Goal: Check status: Check status

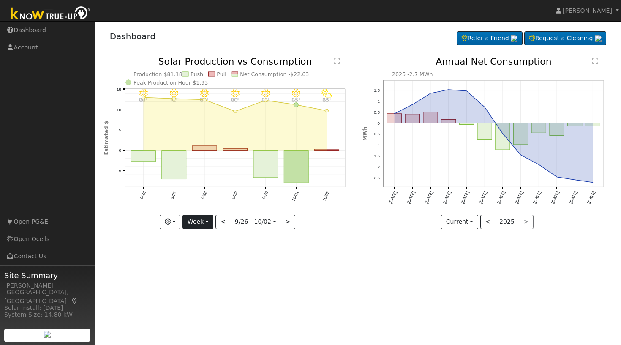
click at [210, 221] on button "Week" at bounding box center [198, 222] width 31 height 14
click at [203, 289] on link "Custom" at bounding box center [212, 287] width 59 height 12
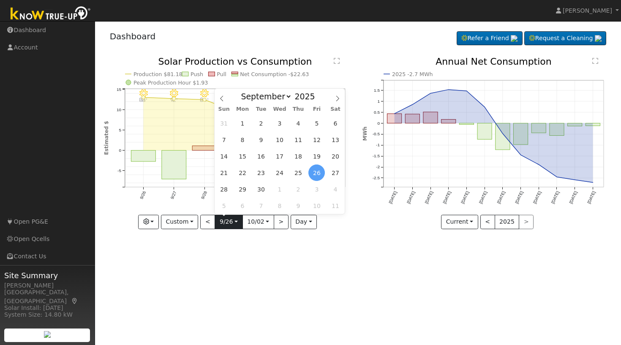
click at [236, 222] on input "[DATE]" at bounding box center [228, 222] width 27 height 14
select select "3"
click at [244, 140] on span "7" at bounding box center [243, 139] width 16 height 16
type input "[DATE]"
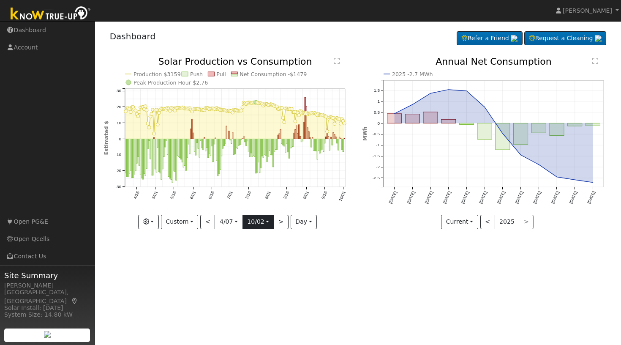
click at [269, 221] on input "[DATE]" at bounding box center [258, 222] width 31 height 14
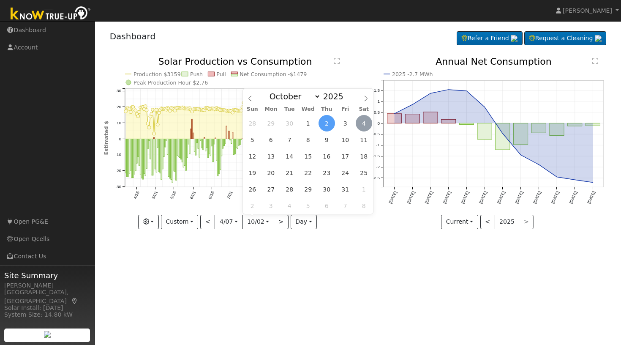
click at [367, 125] on span "4" at bounding box center [364, 123] width 16 height 16
type input "[DATE]"
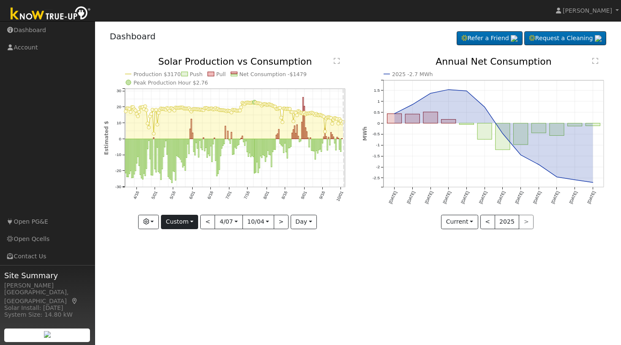
click at [193, 221] on button "Custom" at bounding box center [180, 222] width 38 height 14
click at [179, 276] on link "Year" at bounding box center [190, 275] width 59 height 12
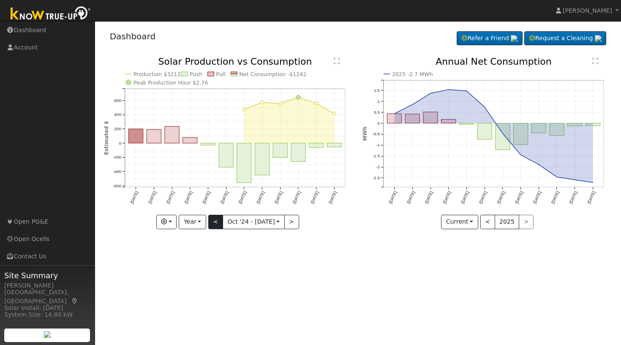
click at [218, 222] on button "<" at bounding box center [215, 222] width 15 height 14
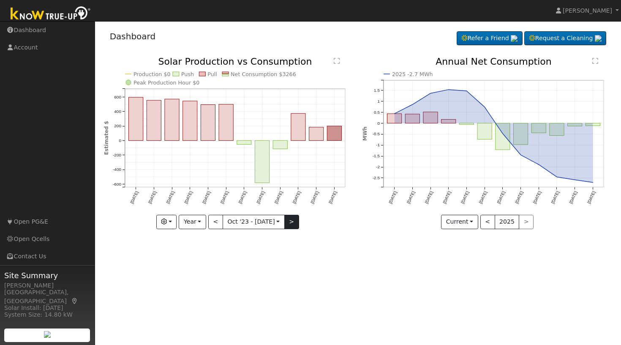
click at [294, 220] on button ">" at bounding box center [291, 222] width 15 height 14
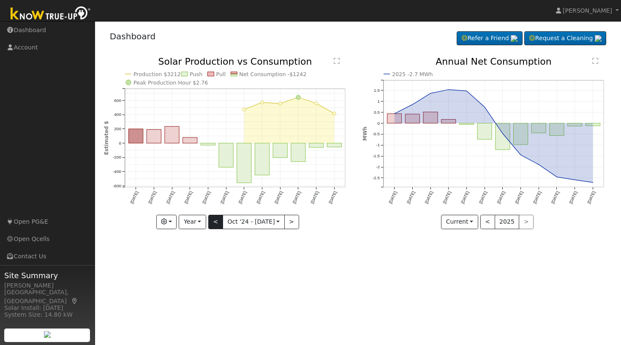
click at [217, 223] on button "<" at bounding box center [215, 222] width 15 height 14
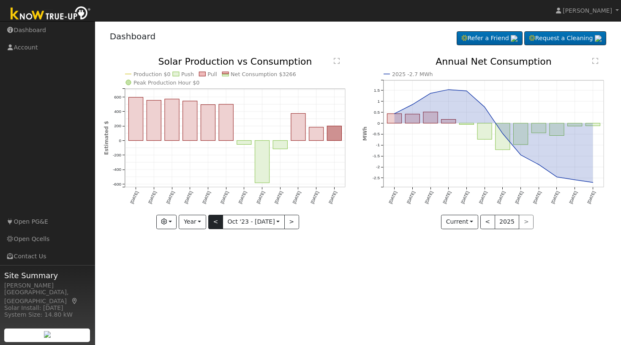
click at [217, 223] on button "<" at bounding box center [215, 222] width 15 height 14
type input "[DATE]"
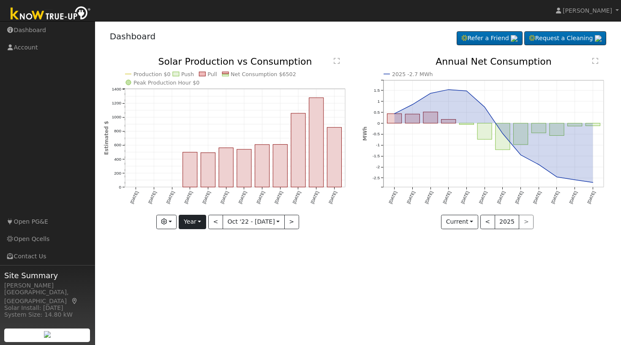
click at [201, 221] on button "Year" at bounding box center [192, 222] width 27 height 14
click at [198, 286] on link "Custom" at bounding box center [208, 287] width 59 height 12
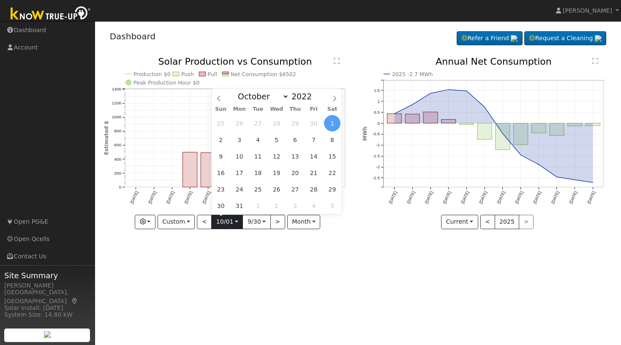
click at [236, 222] on input "[DATE]" at bounding box center [227, 222] width 31 height 14
select select "0"
click at [239, 140] on span "3" at bounding box center [239, 139] width 16 height 16
type input "[DATE]"
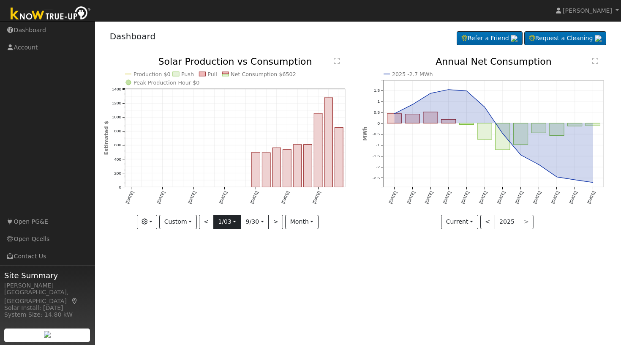
click at [235, 222] on input "[DATE]" at bounding box center [227, 222] width 27 height 14
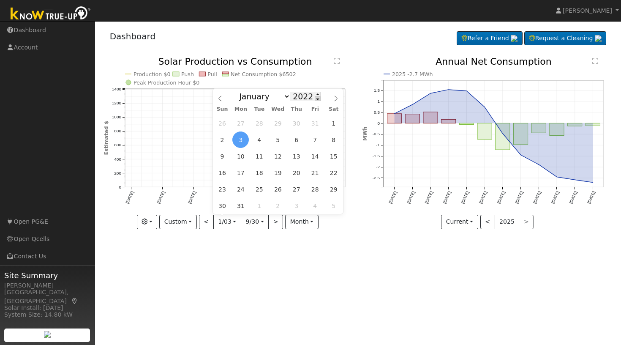
click at [318, 98] on span at bounding box center [318, 98] width 6 height 5
click at [318, 91] on div "January February March April May June July August September October November [D…" at bounding box center [278, 96] width 98 height 14
click at [316, 96] on span at bounding box center [318, 98] width 6 height 5
click at [316, 97] on span at bounding box center [318, 98] width 6 height 5
click at [317, 95] on span at bounding box center [318, 94] width 6 height 5
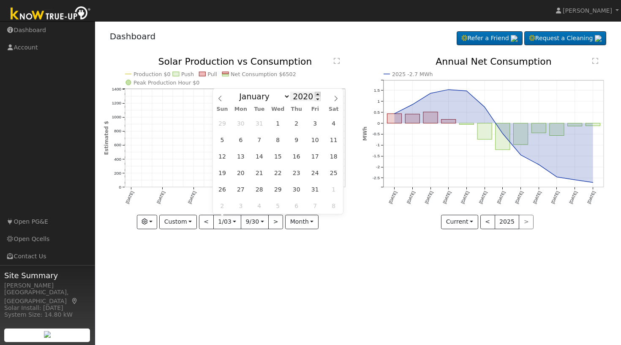
click at [317, 95] on span at bounding box center [318, 94] width 6 height 5
click at [317, 93] on span at bounding box center [318, 94] width 6 height 5
type input "2023"
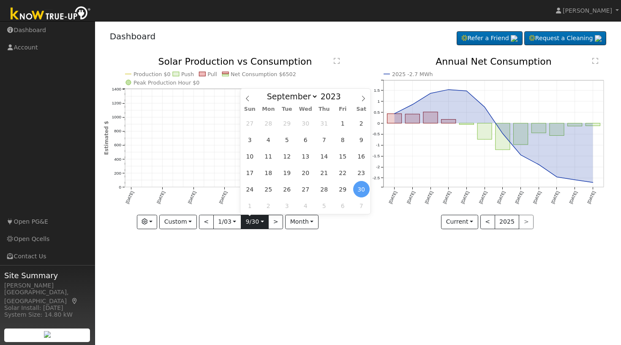
click at [262, 222] on input "[DATE]" at bounding box center [254, 222] width 27 height 14
select select "0"
click at [288, 122] on span "3" at bounding box center [287, 123] width 16 height 16
type input "[DATE]"
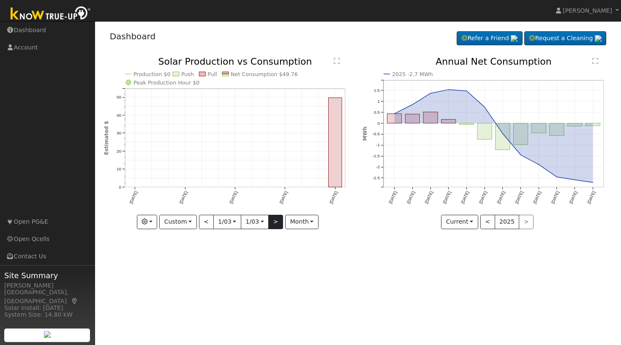
click at [277, 223] on button ">" at bounding box center [275, 222] width 15 height 14
type input "[DATE]"
type input "2024"
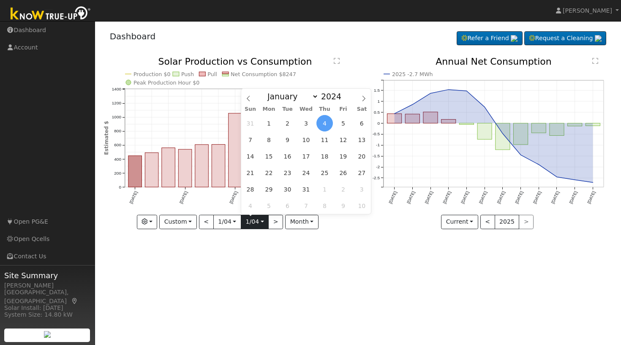
click at [262, 221] on input "[DATE]" at bounding box center [254, 222] width 27 height 14
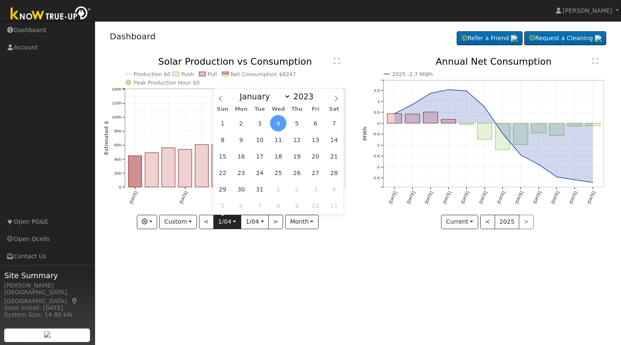
click at [236, 224] on input "[DATE]" at bounding box center [227, 222] width 27 height 14
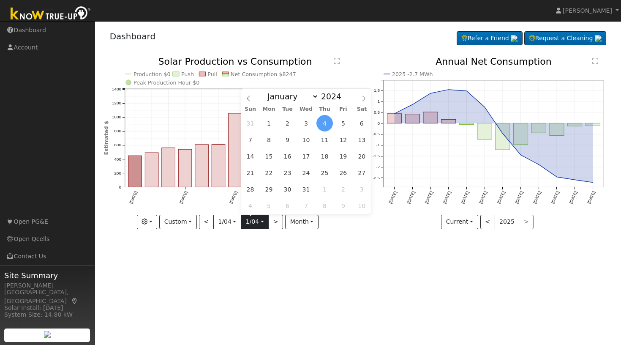
click at [263, 221] on input "[DATE]" at bounding box center [254, 222] width 27 height 14
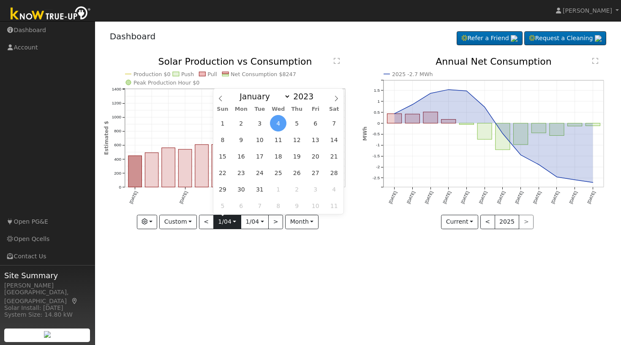
click at [236, 222] on input "[DATE]" at bounding box center [227, 222] width 27 height 14
click at [262, 222] on input "[DATE]" at bounding box center [254, 222] width 27 height 14
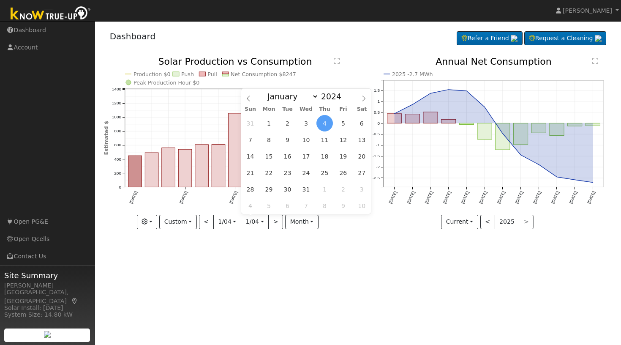
click at [287, 259] on div "User Profile First name Last name Email Email Notifications No Emails No Emails…" at bounding box center [358, 183] width 526 height 324
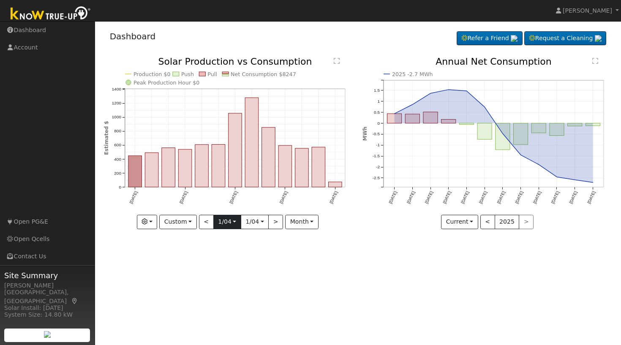
click at [235, 222] on input "[DATE]" at bounding box center [227, 222] width 27 height 14
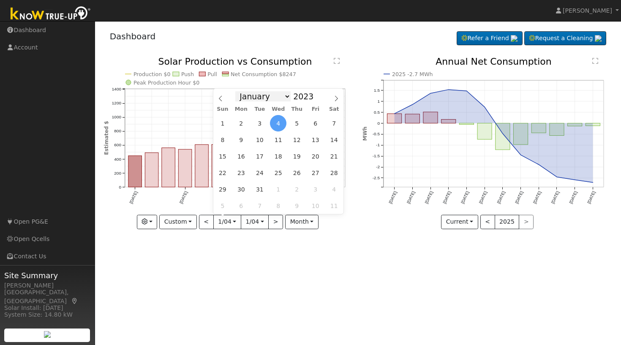
select select "2"
click at [279, 124] on span "1" at bounding box center [278, 123] width 16 height 16
type input "[DATE]"
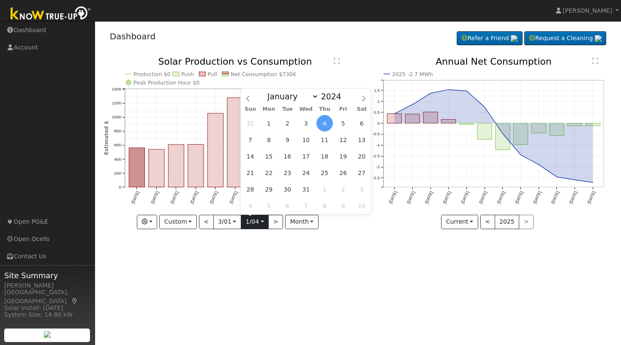
click at [263, 222] on input "[DATE]" at bounding box center [254, 222] width 27 height 14
select select "2"
click at [346, 123] on span "1" at bounding box center [343, 123] width 16 height 16
type input "[DATE]"
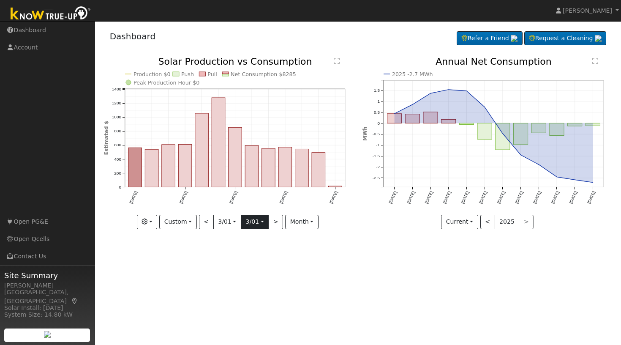
click at [263, 221] on input "[DATE]" at bounding box center [254, 222] width 27 height 14
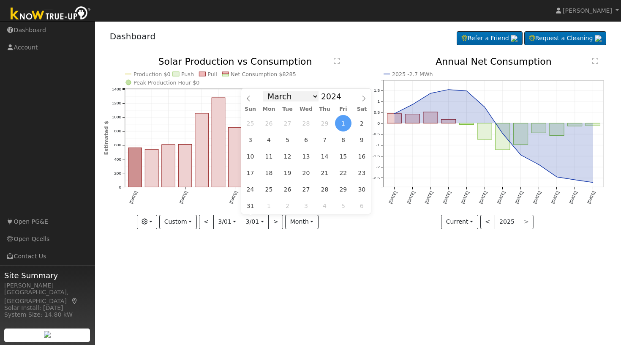
select select "3"
click at [251, 140] on span "7" at bounding box center [250, 139] width 16 height 16
type input "[DATE]"
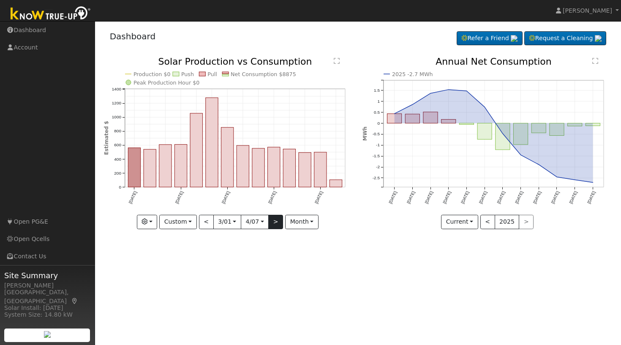
click at [274, 222] on button ">" at bounding box center [275, 222] width 15 height 14
type input "[DATE]"
type input "2024"
select select "3"
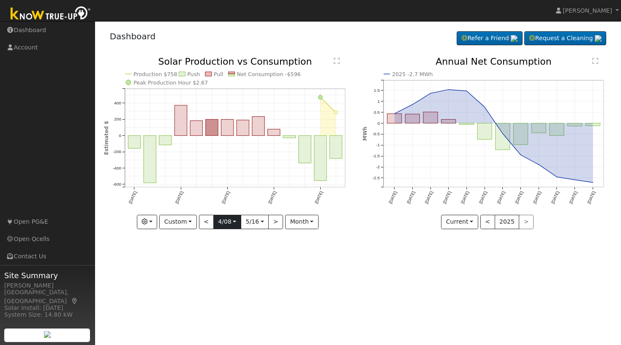
click at [234, 219] on input "[DATE]" at bounding box center [227, 222] width 27 height 14
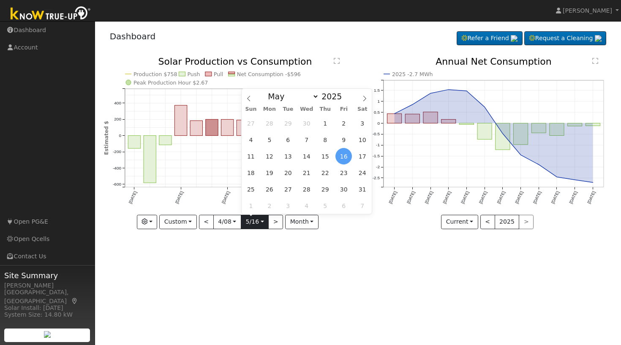
click at [264, 221] on input "[DATE]" at bounding box center [254, 222] width 27 height 14
click at [314, 258] on div "User Profile First name Last name Email Email Notifications No Emails No Emails…" at bounding box center [358, 183] width 526 height 324
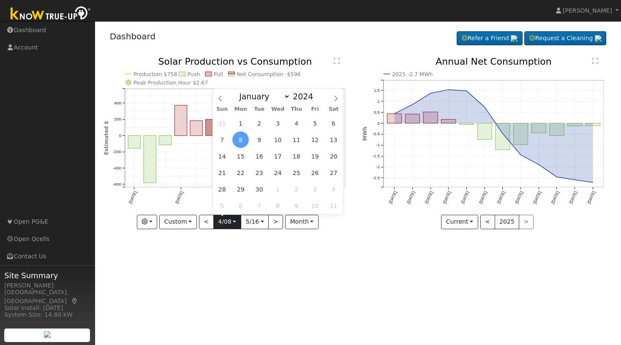
click at [235, 223] on input "[DATE]" at bounding box center [227, 222] width 27 height 14
click at [240, 156] on span "15" at bounding box center [240, 156] width 16 height 16
type input "[DATE]"
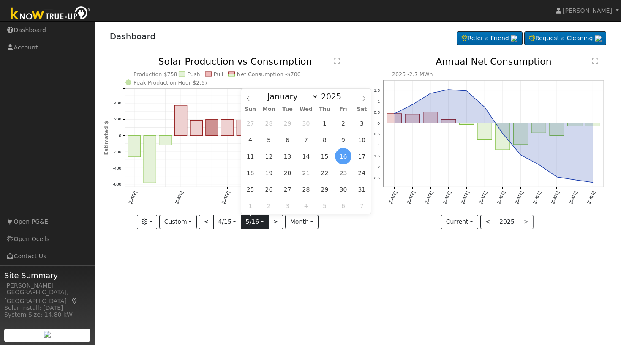
click at [262, 224] on input "[DATE]" at bounding box center [254, 222] width 27 height 14
click at [235, 222] on input "[DATE]" at bounding box center [227, 222] width 27 height 14
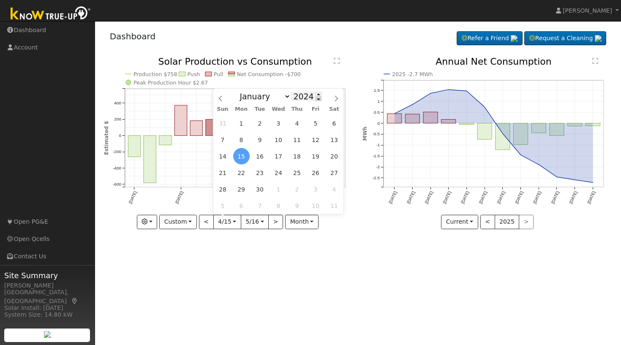
click at [316, 100] on span at bounding box center [319, 98] width 6 height 5
type input "2023"
click at [262, 221] on input "[DATE]" at bounding box center [254, 222] width 27 height 14
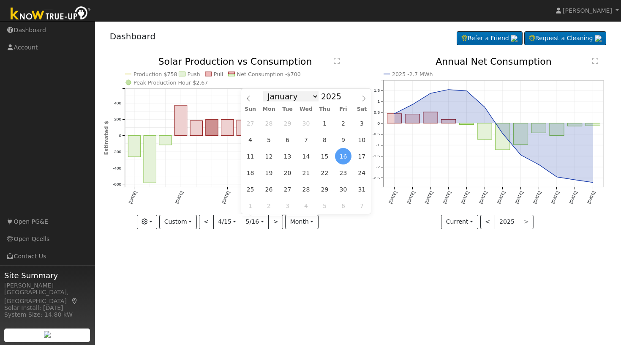
select select "3"
click at [346, 100] on span at bounding box center [346, 98] width 6 height 5
type input "2024"
click at [270, 156] on span "15" at bounding box center [269, 156] width 16 height 16
type input "[DATE]"
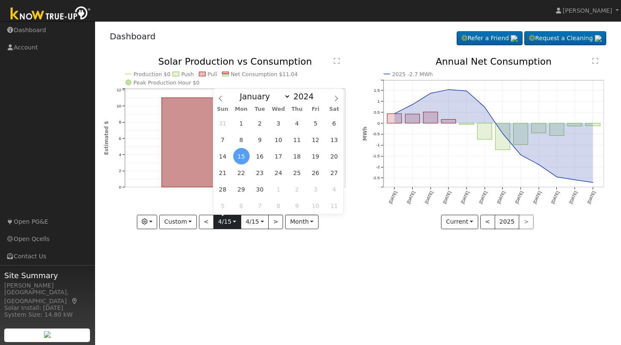
click at [235, 223] on input "[DATE]" at bounding box center [227, 222] width 27 height 14
click at [319, 94] on span at bounding box center [319, 94] width 6 height 5
click at [319, 100] on span at bounding box center [319, 98] width 6 height 5
type input "2023"
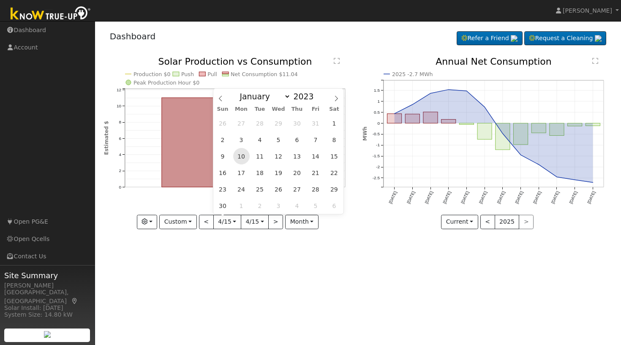
click at [240, 158] on span "10" at bounding box center [241, 156] width 16 height 16
type input "[DATE]"
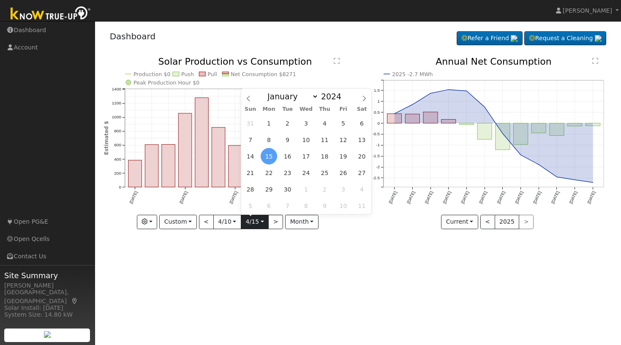
click at [263, 222] on input "[DATE]" at bounding box center [254, 222] width 27 height 14
click at [262, 262] on div "User Profile First name Last name Email Email Notifications No Emails No Emails…" at bounding box center [358, 183] width 526 height 324
click at [263, 221] on input "[DATE]" at bounding box center [254, 222] width 27 height 14
select select "5"
click at [270, 140] on span "3" at bounding box center [269, 139] width 16 height 16
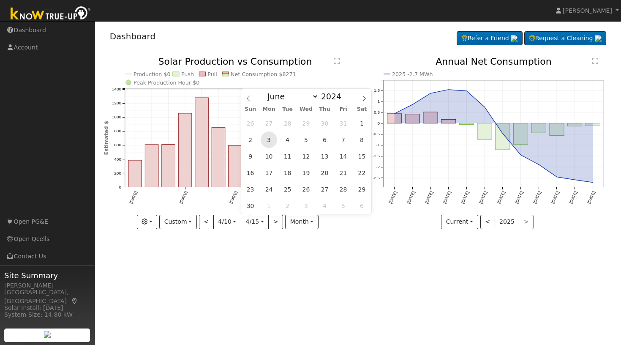
type input "[DATE]"
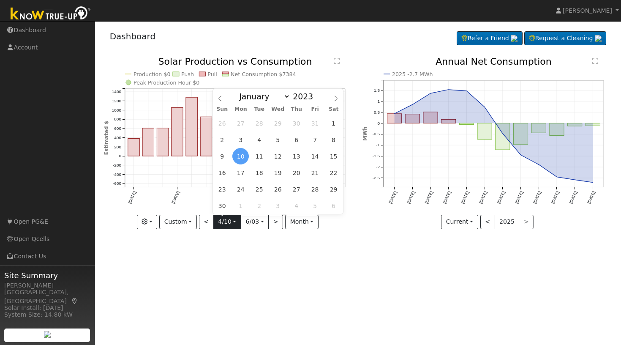
click at [234, 222] on input "[DATE]" at bounding box center [227, 222] width 27 height 14
click at [316, 95] on span at bounding box center [318, 94] width 6 height 5
type input "2024"
click at [240, 156] on span "15" at bounding box center [240, 156] width 16 height 16
type input "[DATE]"
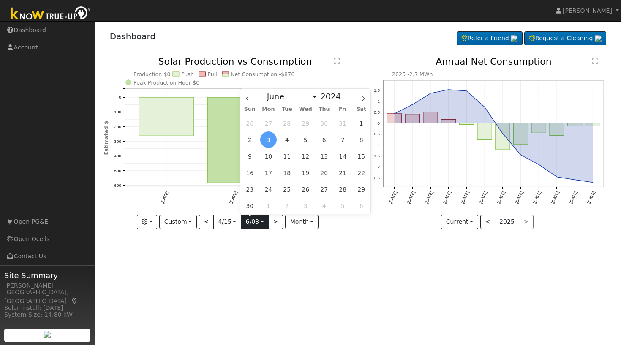
click at [261, 220] on input "[DATE]" at bounding box center [254, 222] width 27 height 14
select select "3"
click at [269, 157] on span "15" at bounding box center [268, 156] width 16 height 16
type input "[DATE]"
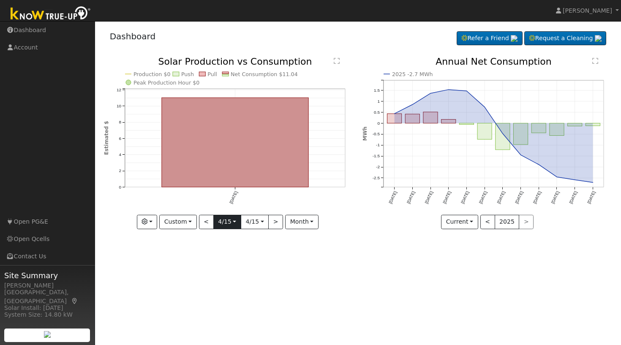
click at [235, 221] on input "[DATE]" at bounding box center [227, 222] width 27 height 14
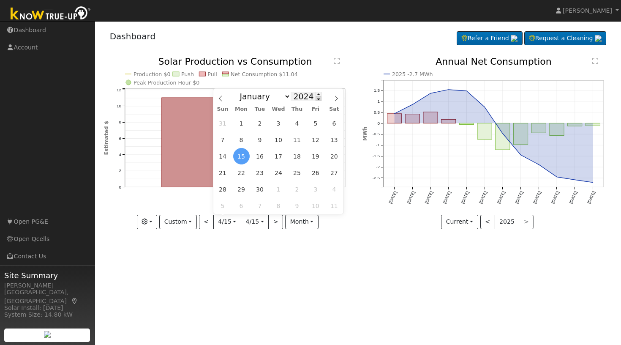
click at [316, 98] on span at bounding box center [319, 98] width 6 height 5
type input "2023"
click at [242, 157] on span "10" at bounding box center [241, 156] width 16 height 16
type input "[DATE]"
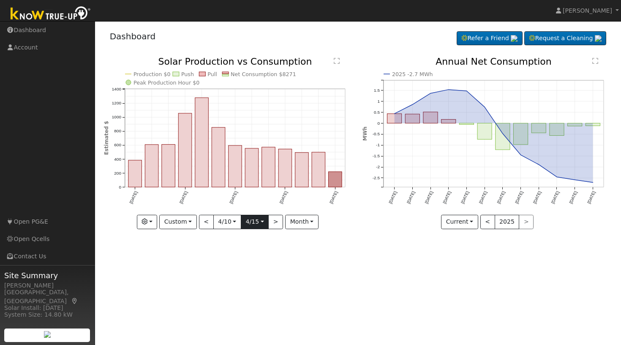
click at [264, 218] on input "[DATE]" at bounding box center [254, 222] width 27 height 14
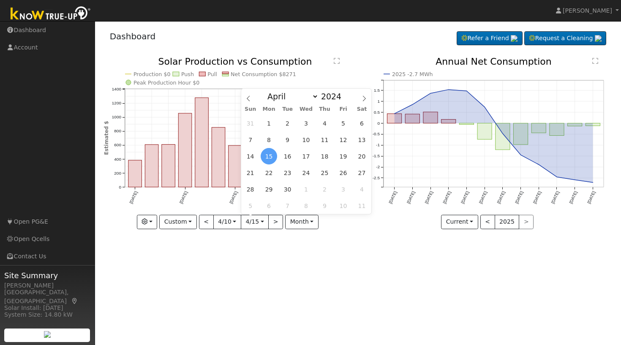
click at [274, 251] on div "User Profile First name Last name Email Email Notifications No Emails No Emails…" at bounding box center [358, 183] width 526 height 324
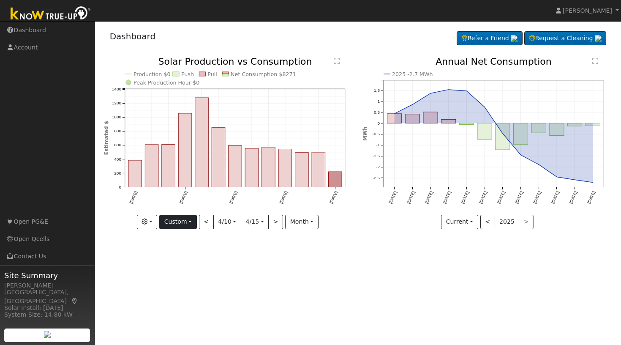
click at [193, 222] on button "Custom" at bounding box center [178, 222] width 38 height 14
click at [178, 274] on link "Year" at bounding box center [189, 275] width 59 height 12
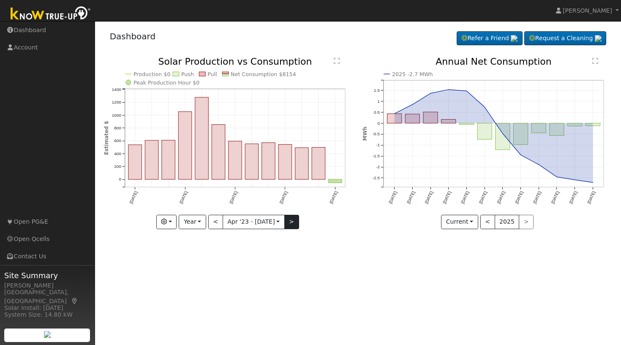
click at [292, 220] on button ">" at bounding box center [291, 222] width 15 height 14
type input "[DATE]"
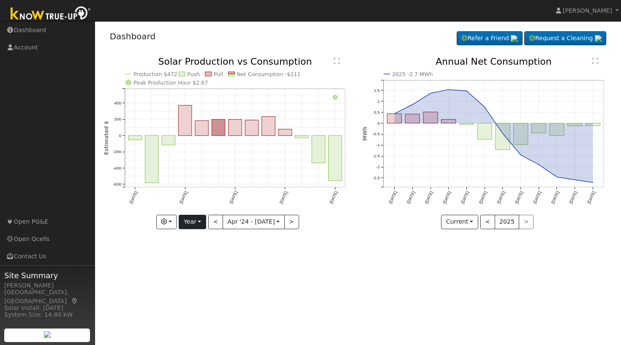
click at [201, 221] on button "Year" at bounding box center [192, 222] width 27 height 14
click at [196, 289] on link "Custom" at bounding box center [208, 287] width 59 height 12
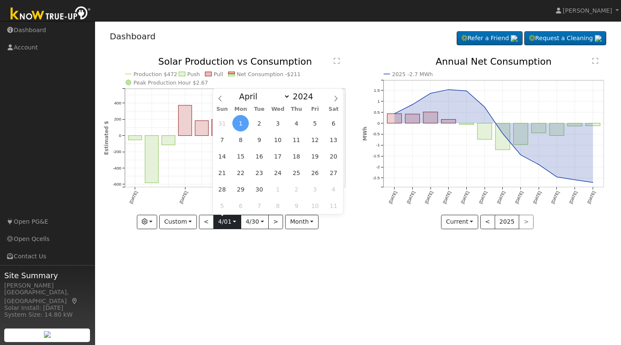
click at [233, 221] on input "[DATE]" at bounding box center [227, 222] width 27 height 14
click at [243, 160] on span "15" at bounding box center [240, 156] width 16 height 16
type input "[DATE]"
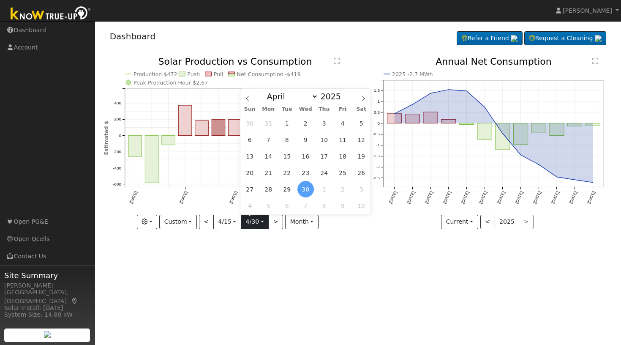
click at [262, 223] on input "[DATE]" at bounding box center [254, 222] width 27 height 14
click at [287, 159] on span "15" at bounding box center [287, 156] width 16 height 16
type input "[DATE]"
